Goal: Transaction & Acquisition: Purchase product/service

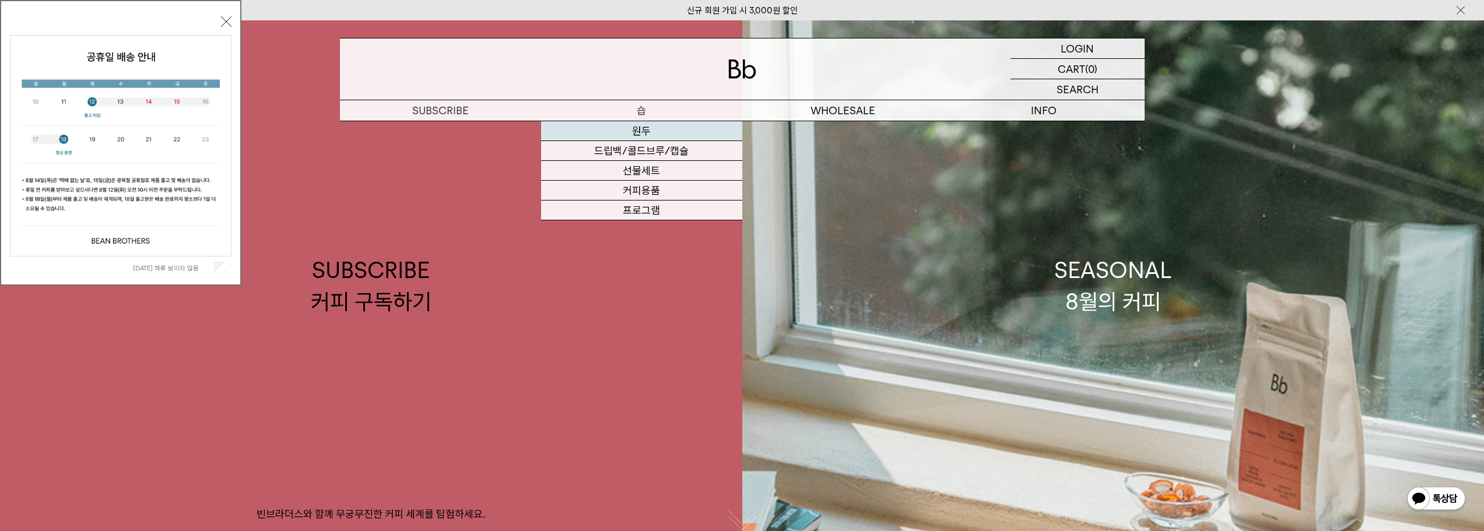
click at [651, 132] on link "원두" at bounding box center [641, 131] width 201 height 20
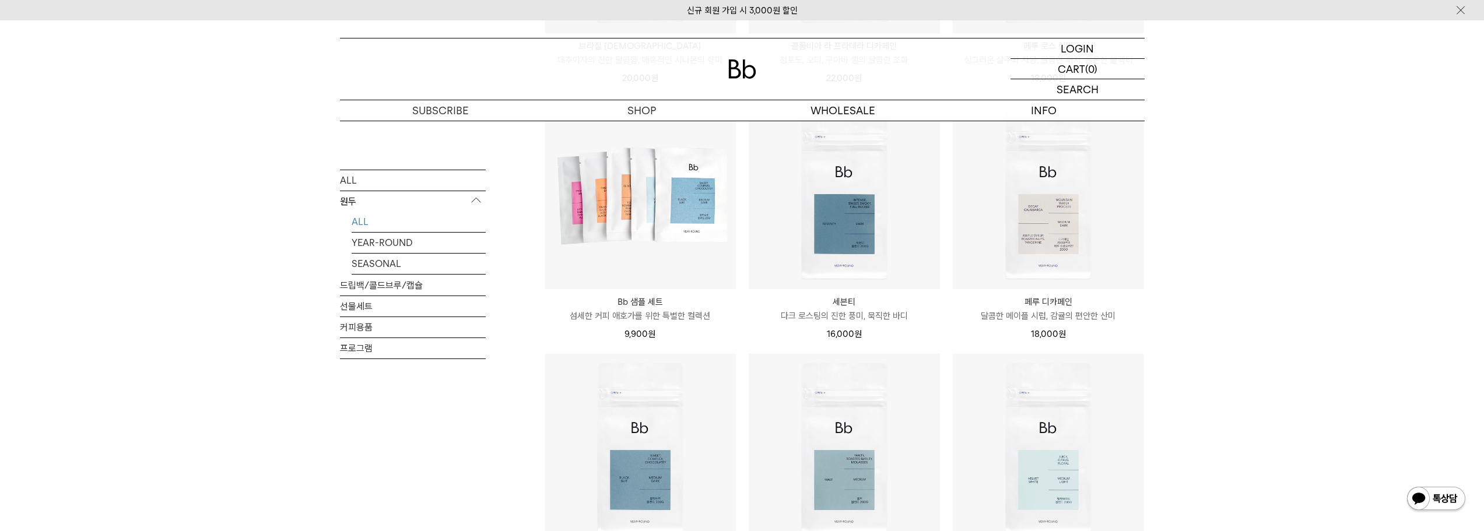
scroll to position [559, 0]
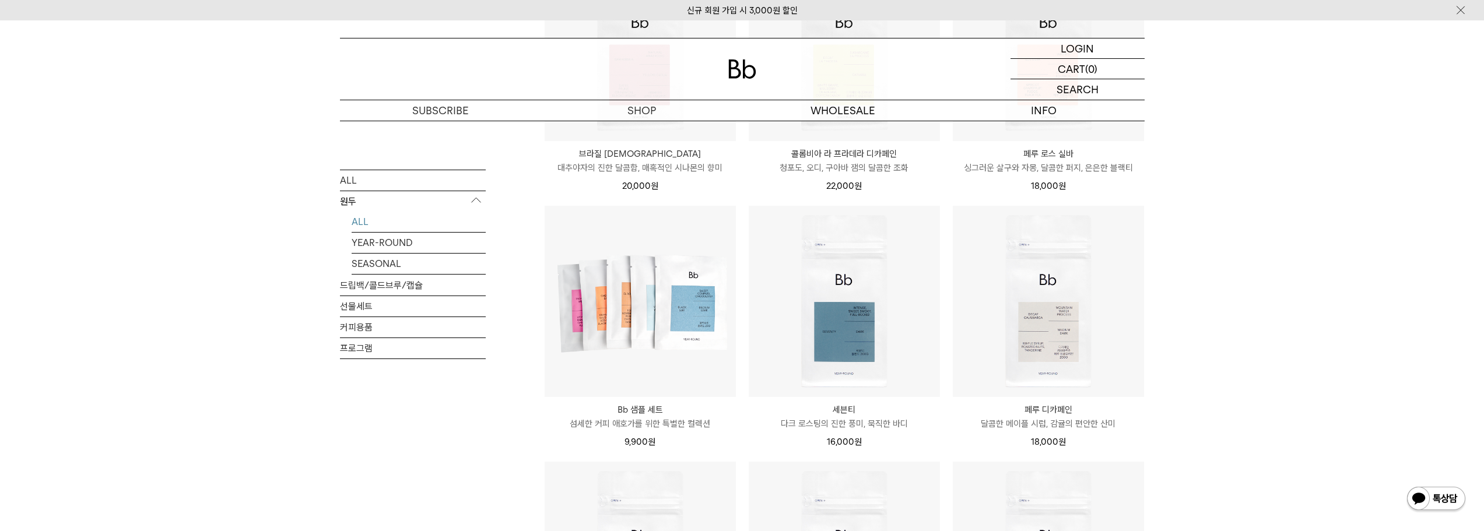
click at [1367, 287] on div "SHOP 원두 ALL 원두 ALL YEAR-ROUND SEASONAL 드립백/콜드브루/캡슐 선물세트 커피용품 프로그램 원두 최신순" at bounding box center [742, 198] width 1484 height 1272
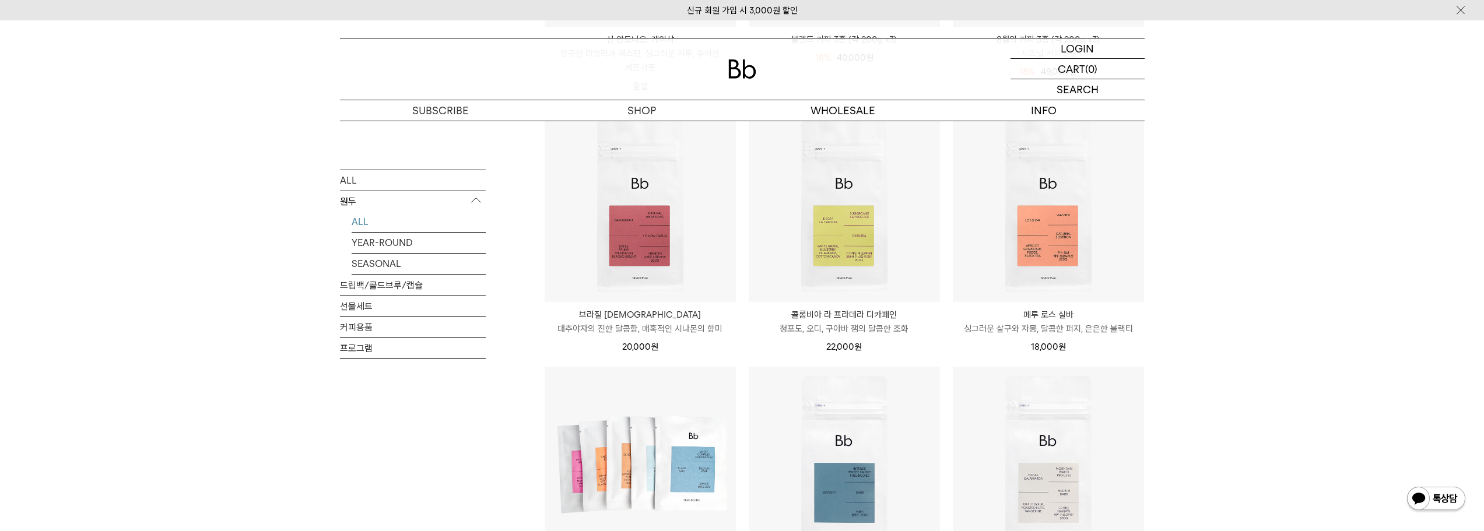
scroll to position [0, 0]
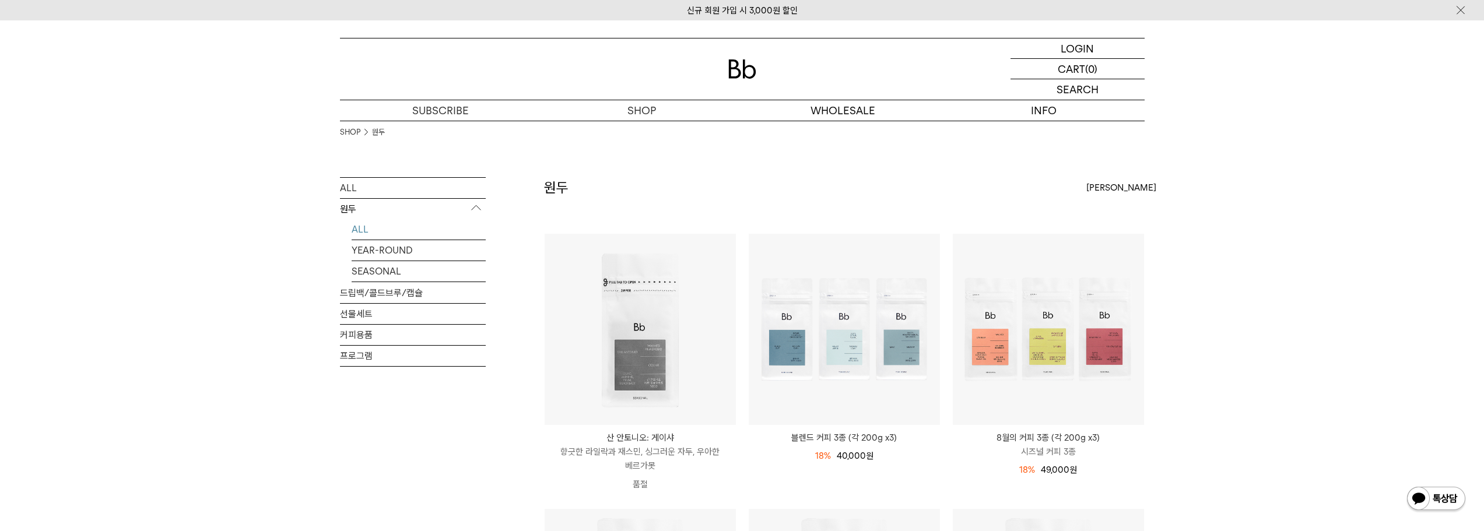
click at [896, 164] on div "SHOP 원두" at bounding box center [742, 149] width 805 height 57
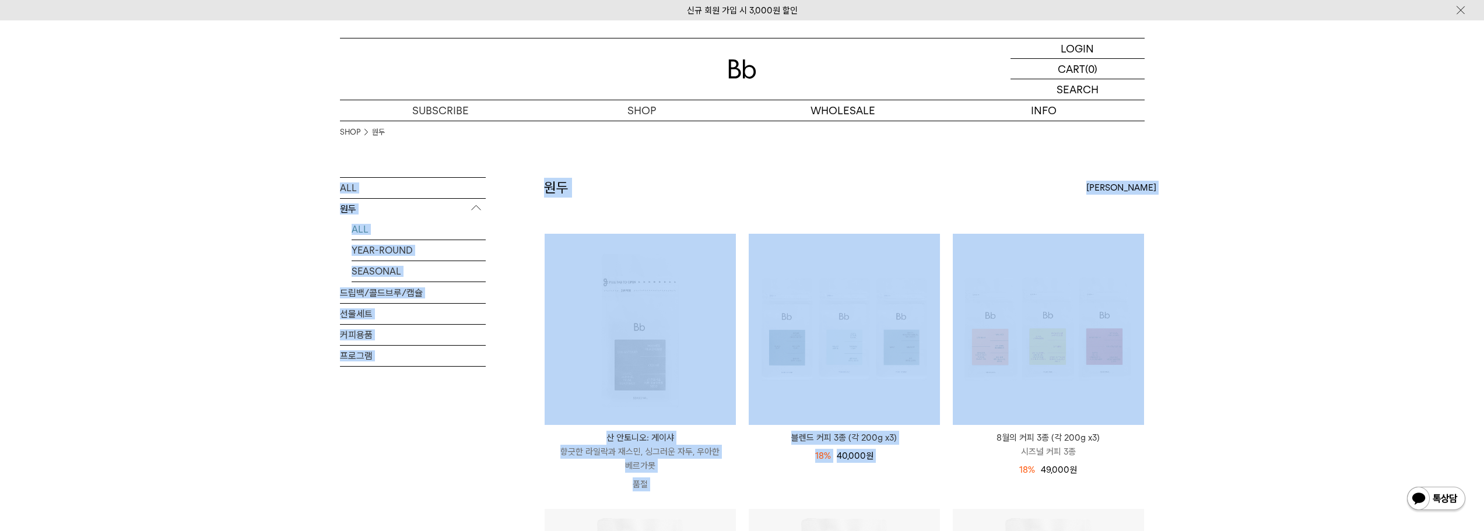
drag, startPoint x: 1290, startPoint y: 159, endPoint x: 1385, endPoint y: 363, distance: 225.1
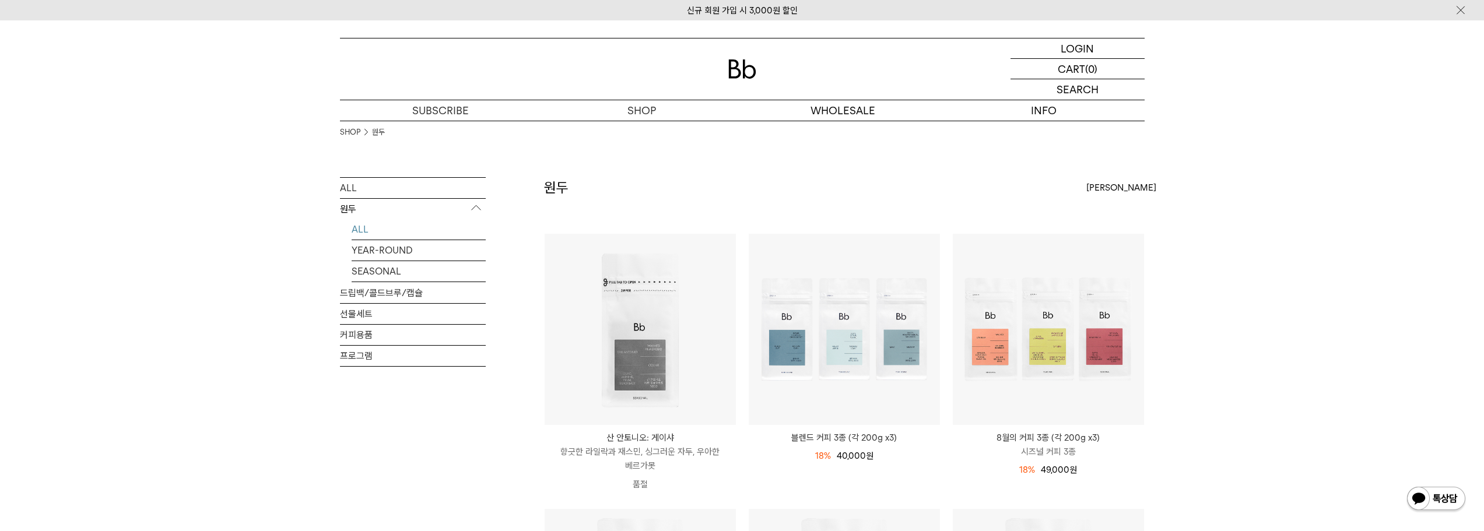
click at [392, 271] on link "SEASONAL" at bounding box center [419, 271] width 134 height 20
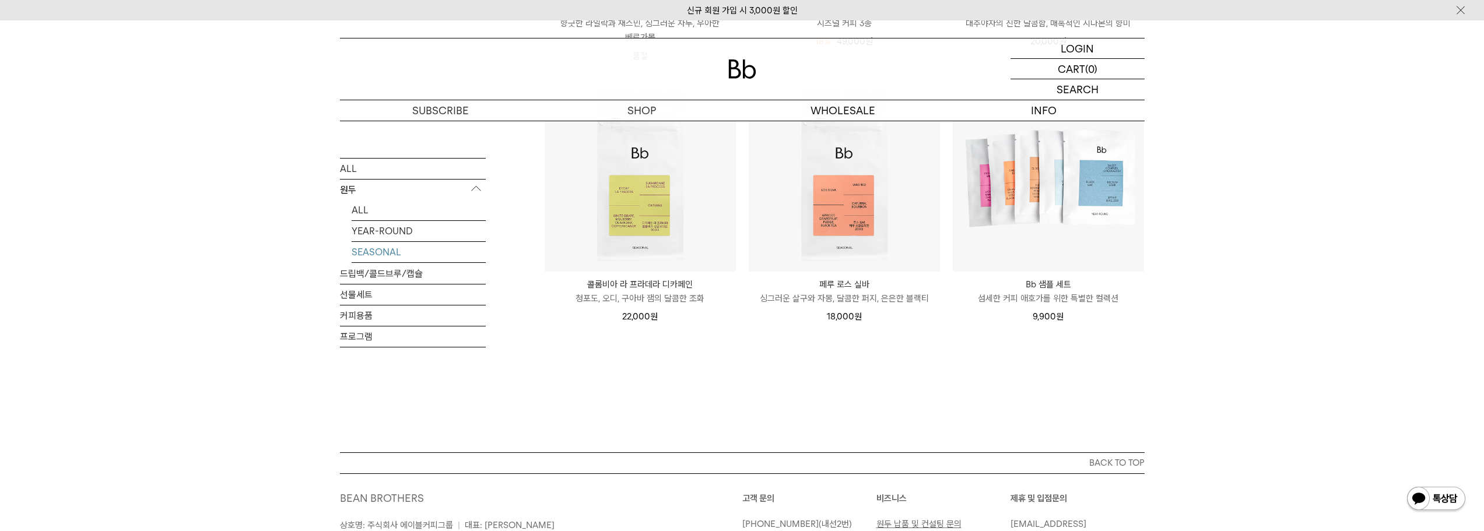
scroll to position [466, 0]
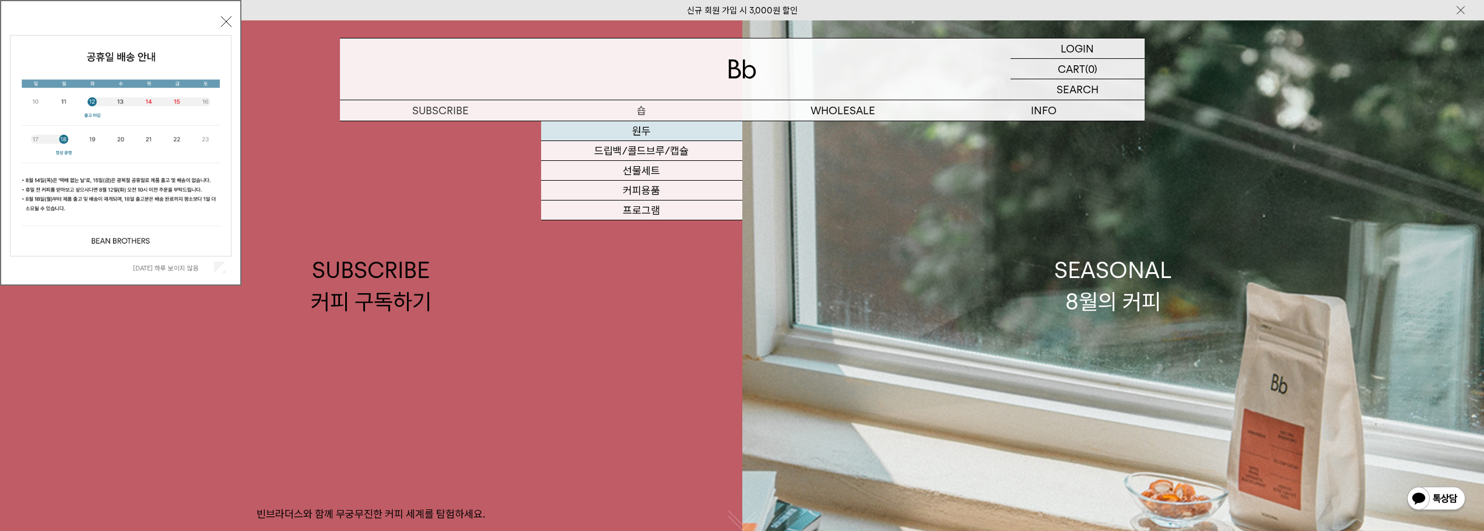
click at [637, 132] on link "원두" at bounding box center [641, 131] width 201 height 20
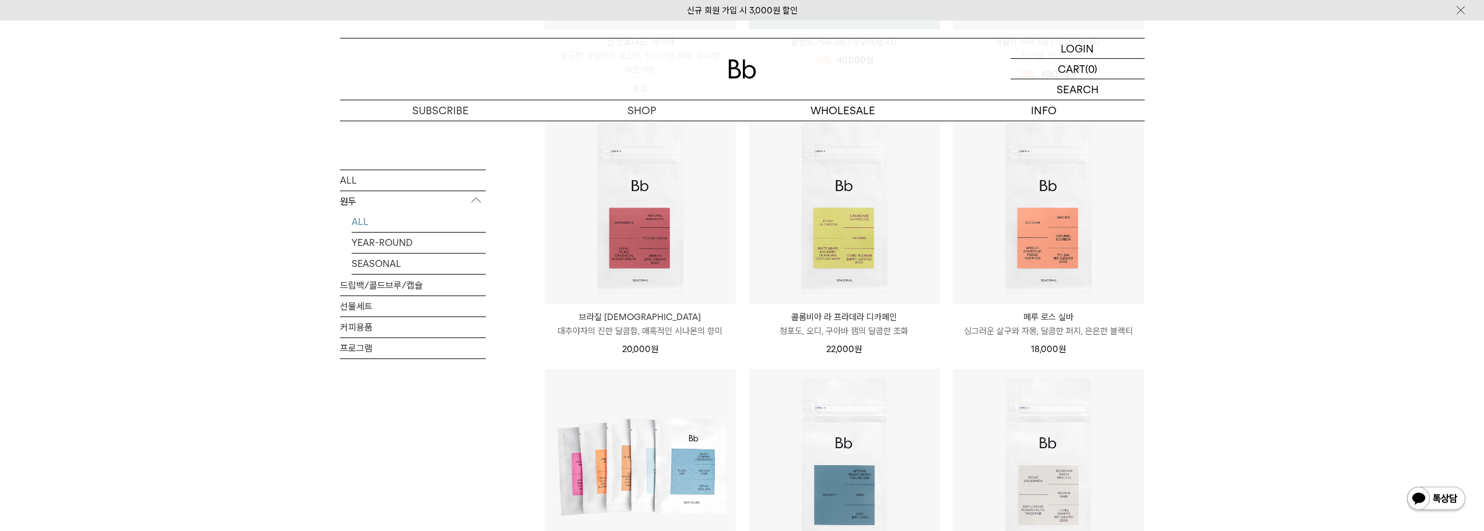
scroll to position [408, 0]
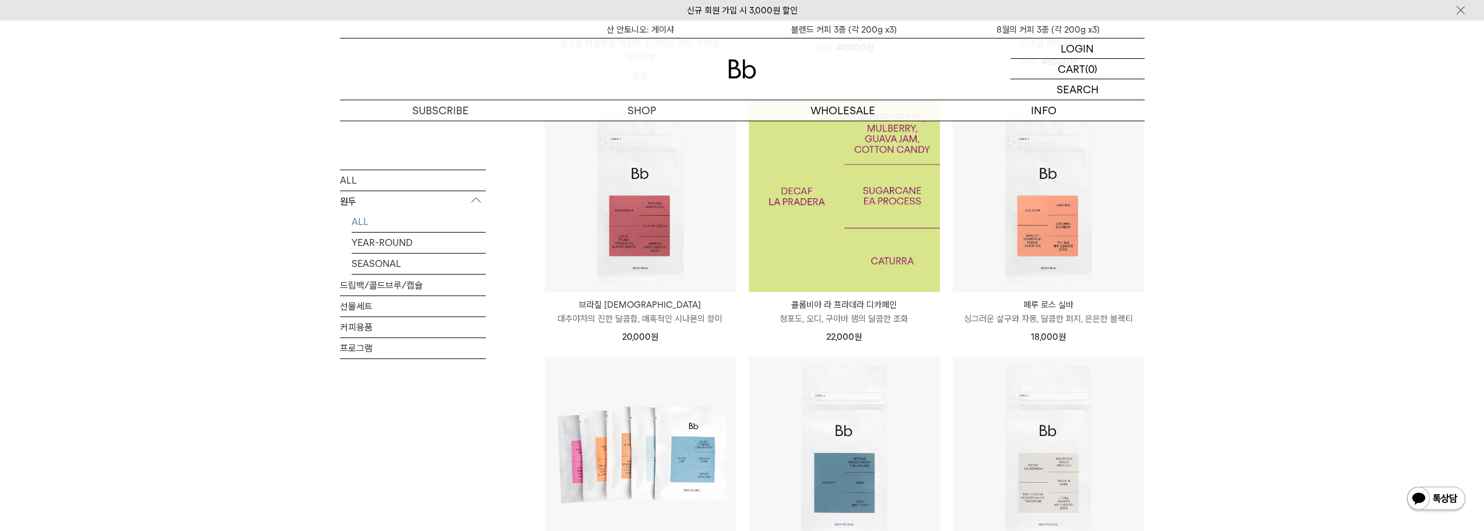
click at [833, 240] on img at bounding box center [844, 196] width 191 height 191
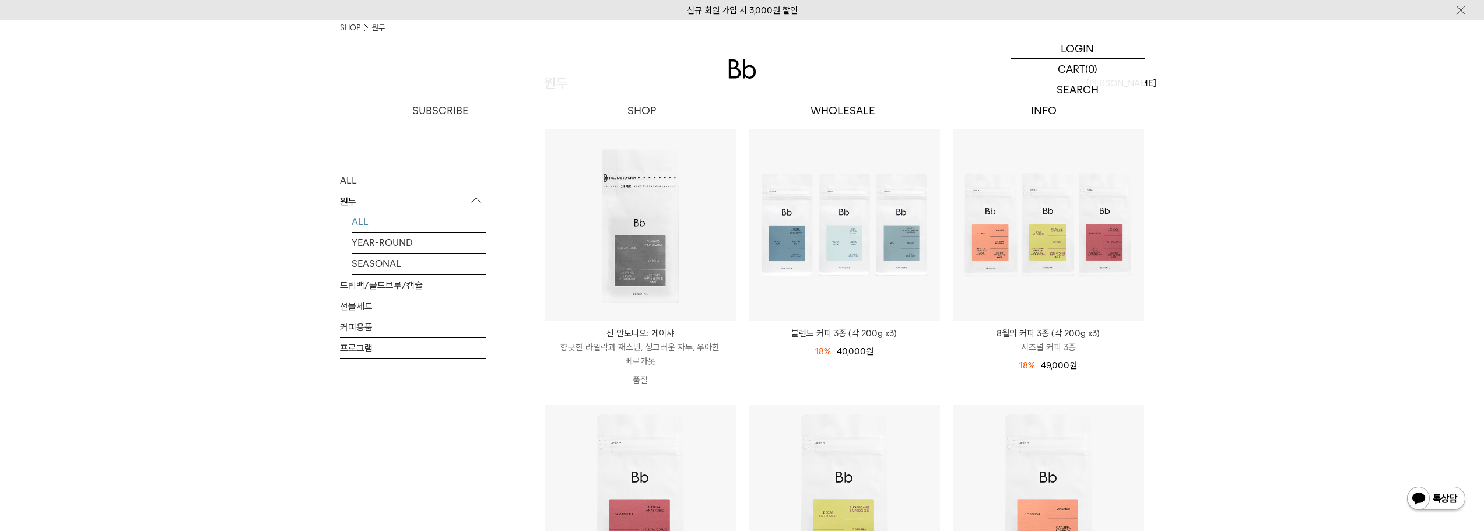
scroll to position [96, 0]
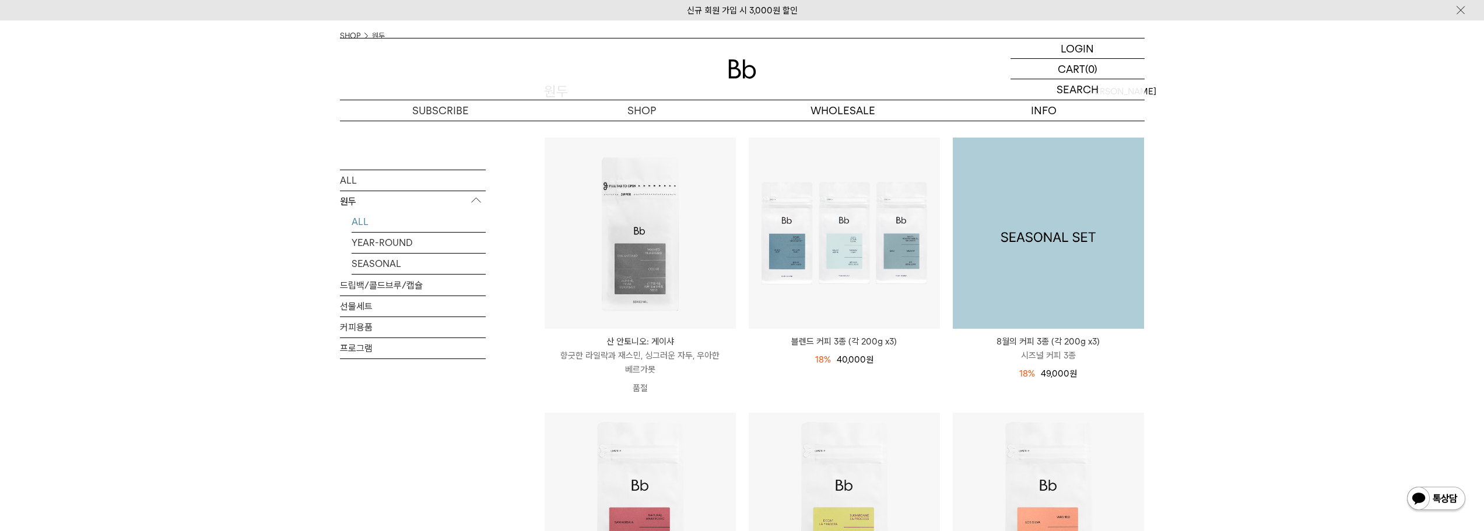
click at [1065, 262] on img at bounding box center [1048, 233] width 191 height 191
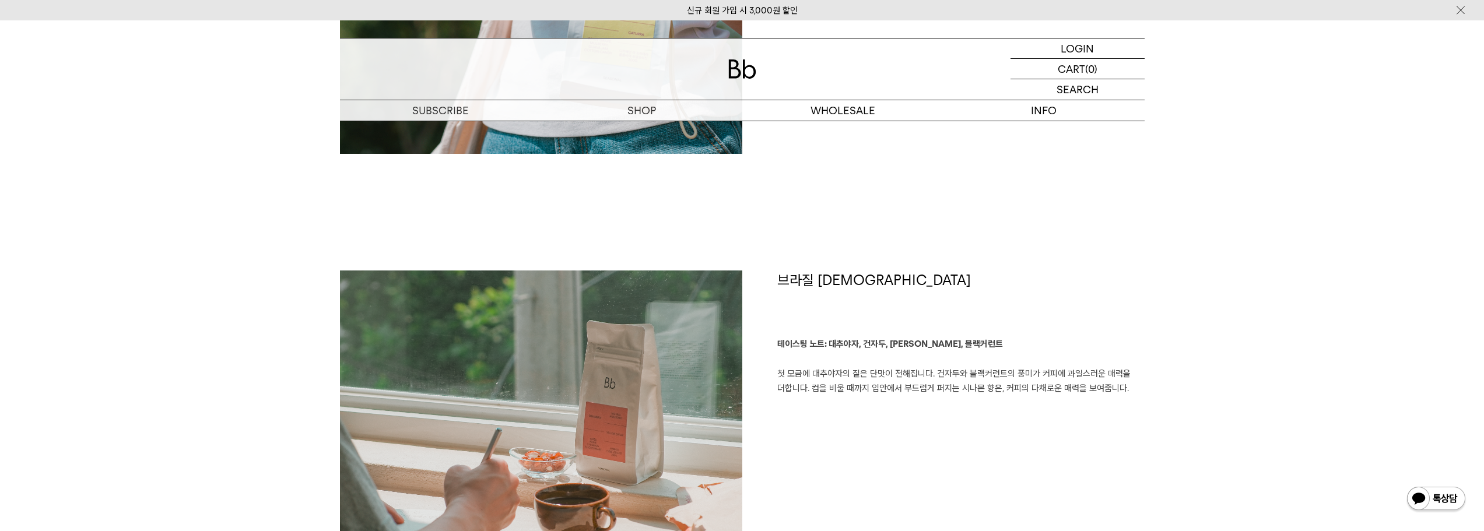
scroll to position [1633, 0]
